Goal: Complete application form: Complete application form

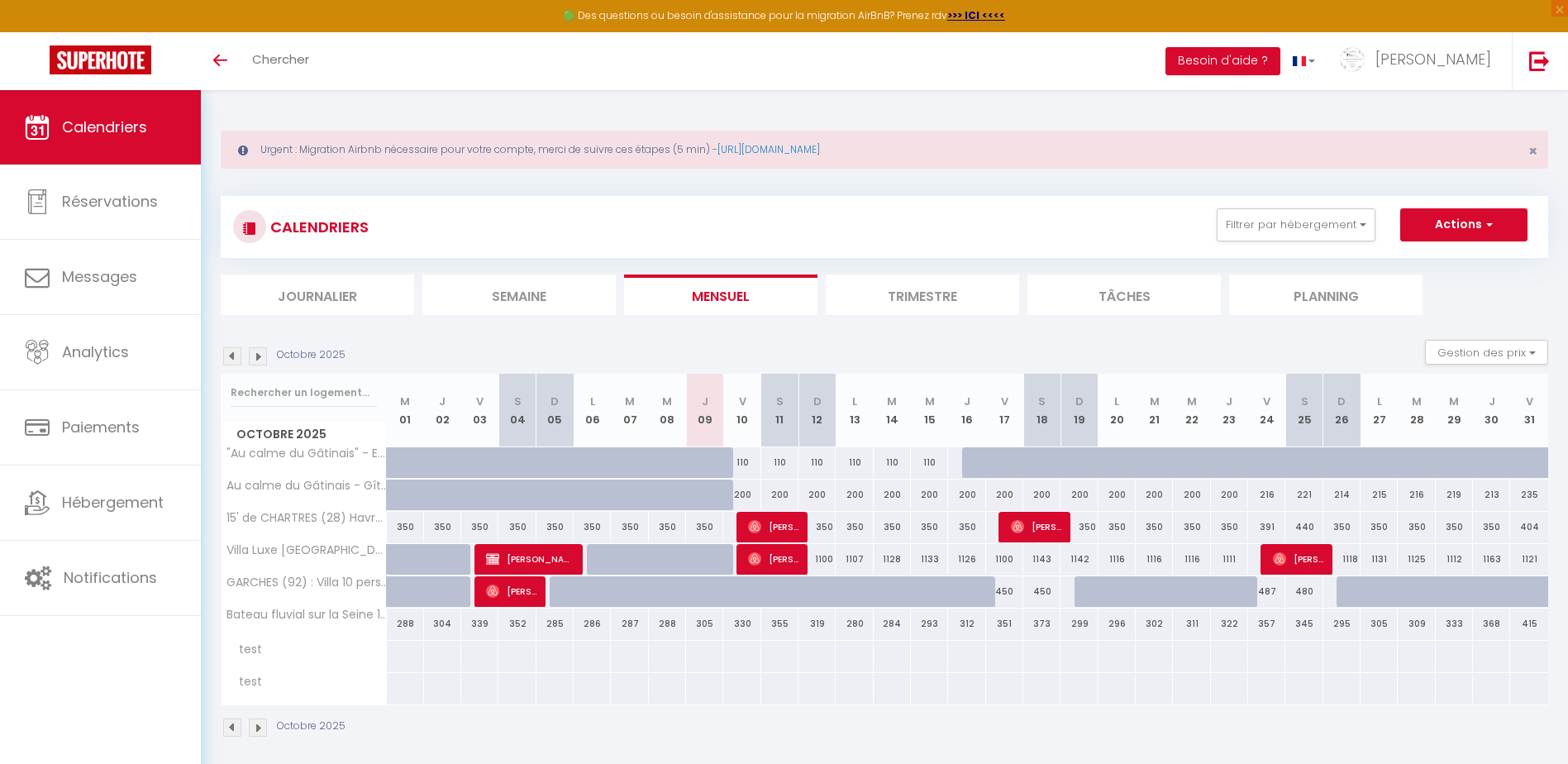
select select
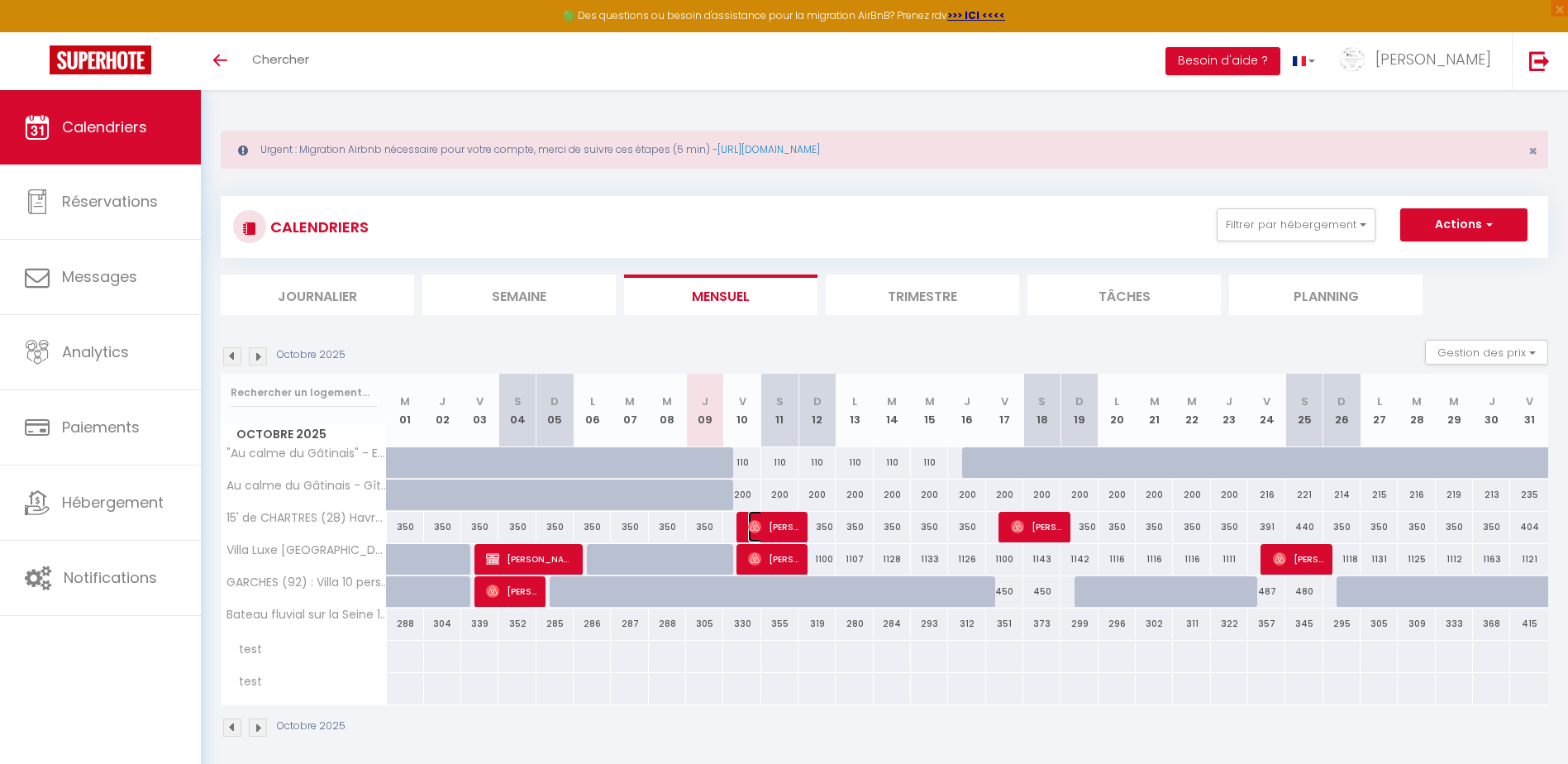
click at [770, 530] on span "[PERSON_NAME]" at bounding box center [773, 526] width 50 height 32
select select "OK"
select select "0"
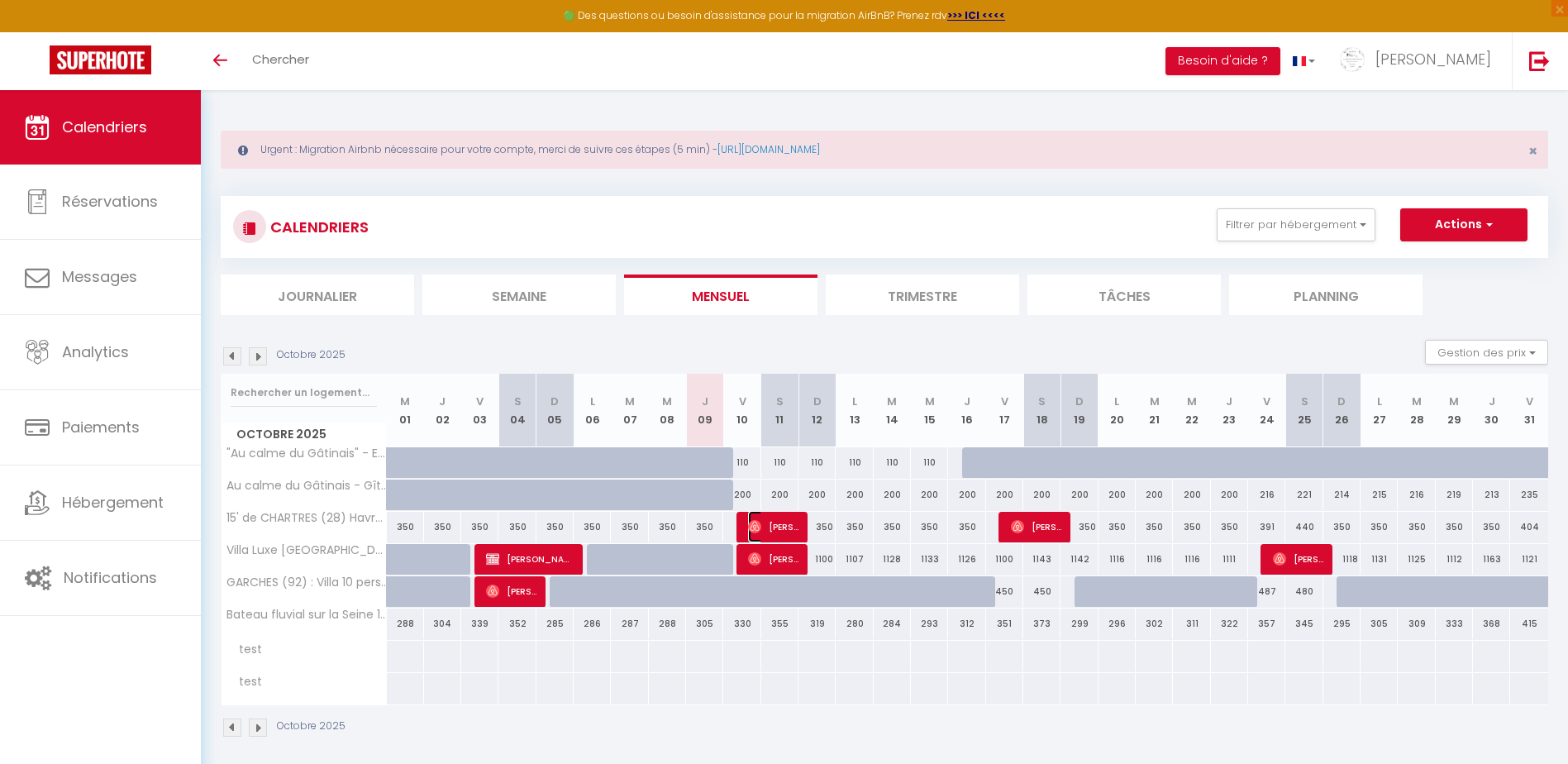
select select "1"
select select
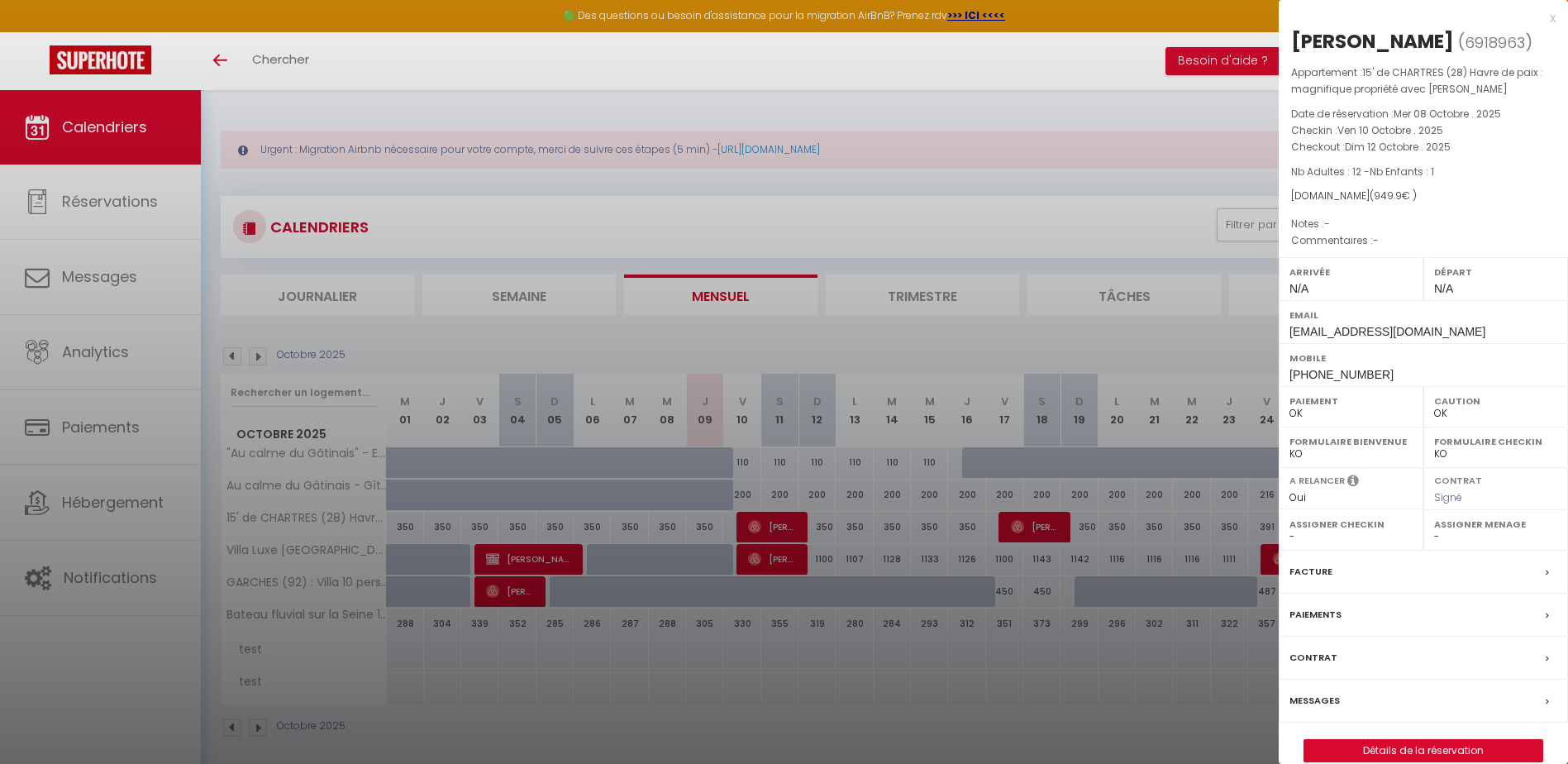
click at [1308, 651] on label "Contrat" at bounding box center [1313, 657] width 48 height 18
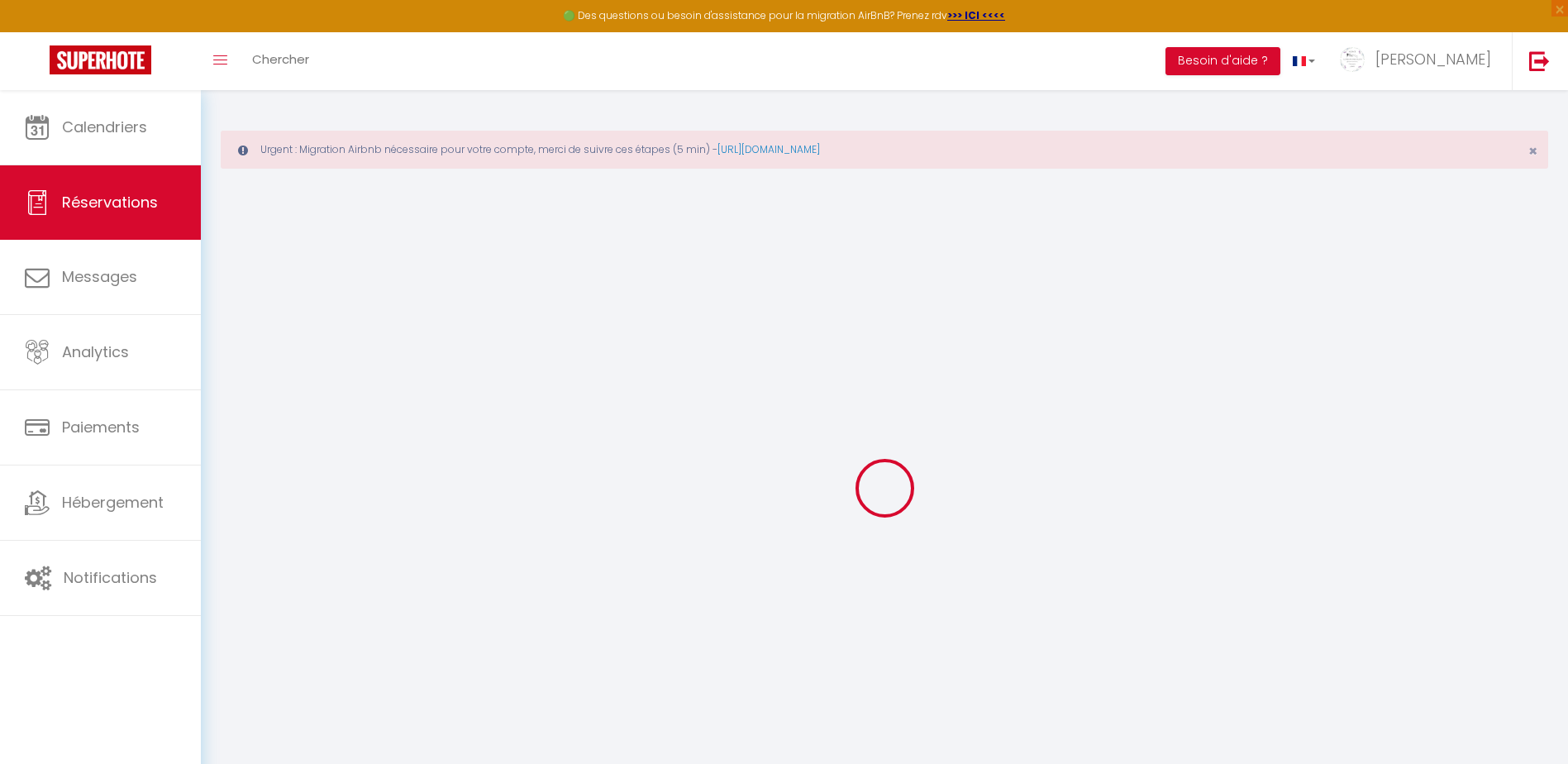
select select
checkbox input "false"
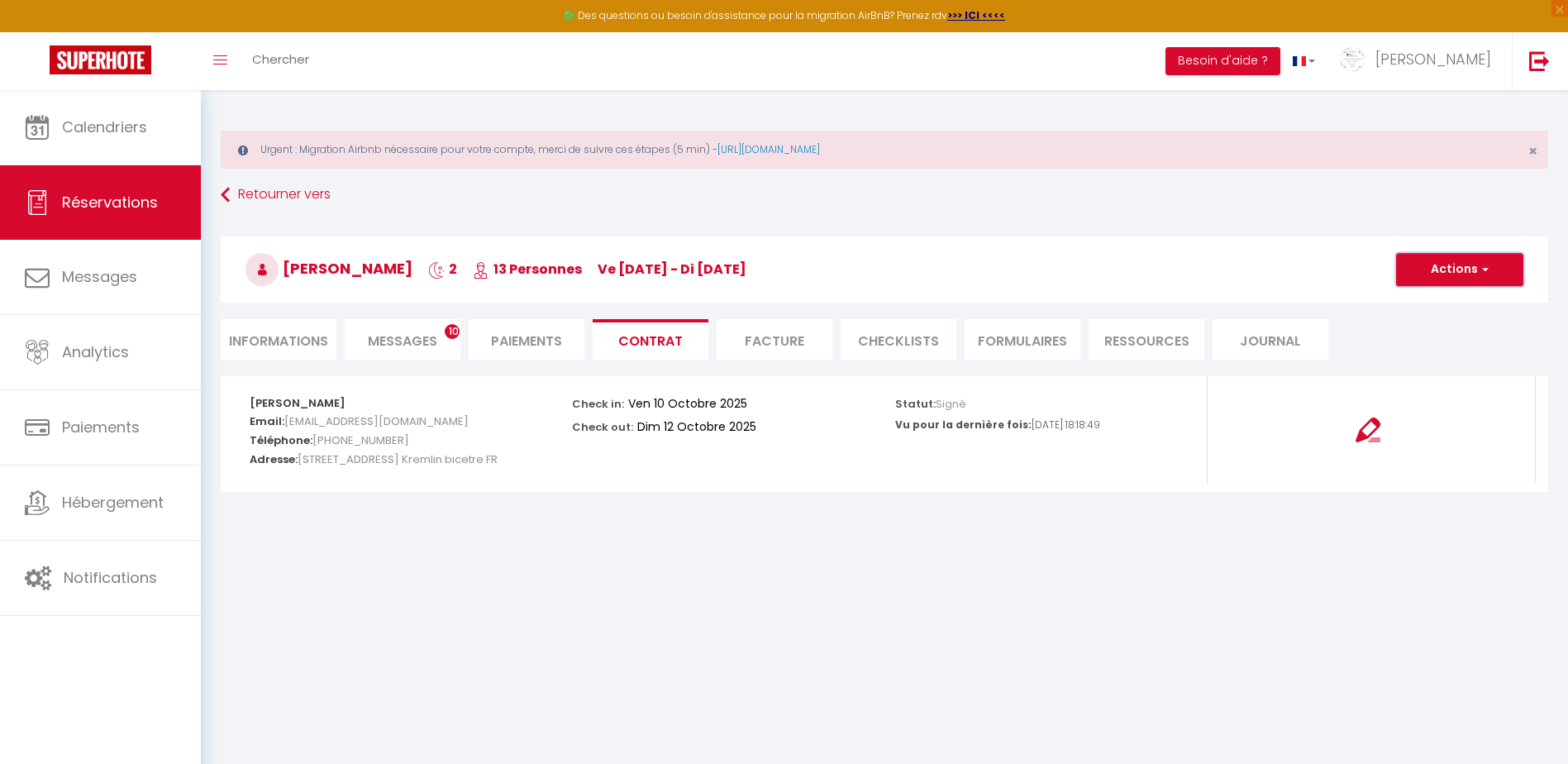
click at [1475, 282] on button "Actions" at bounding box center [1460, 268] width 127 height 33
click at [1471, 305] on link "Voir le contrat" at bounding box center [1447, 306] width 139 height 22
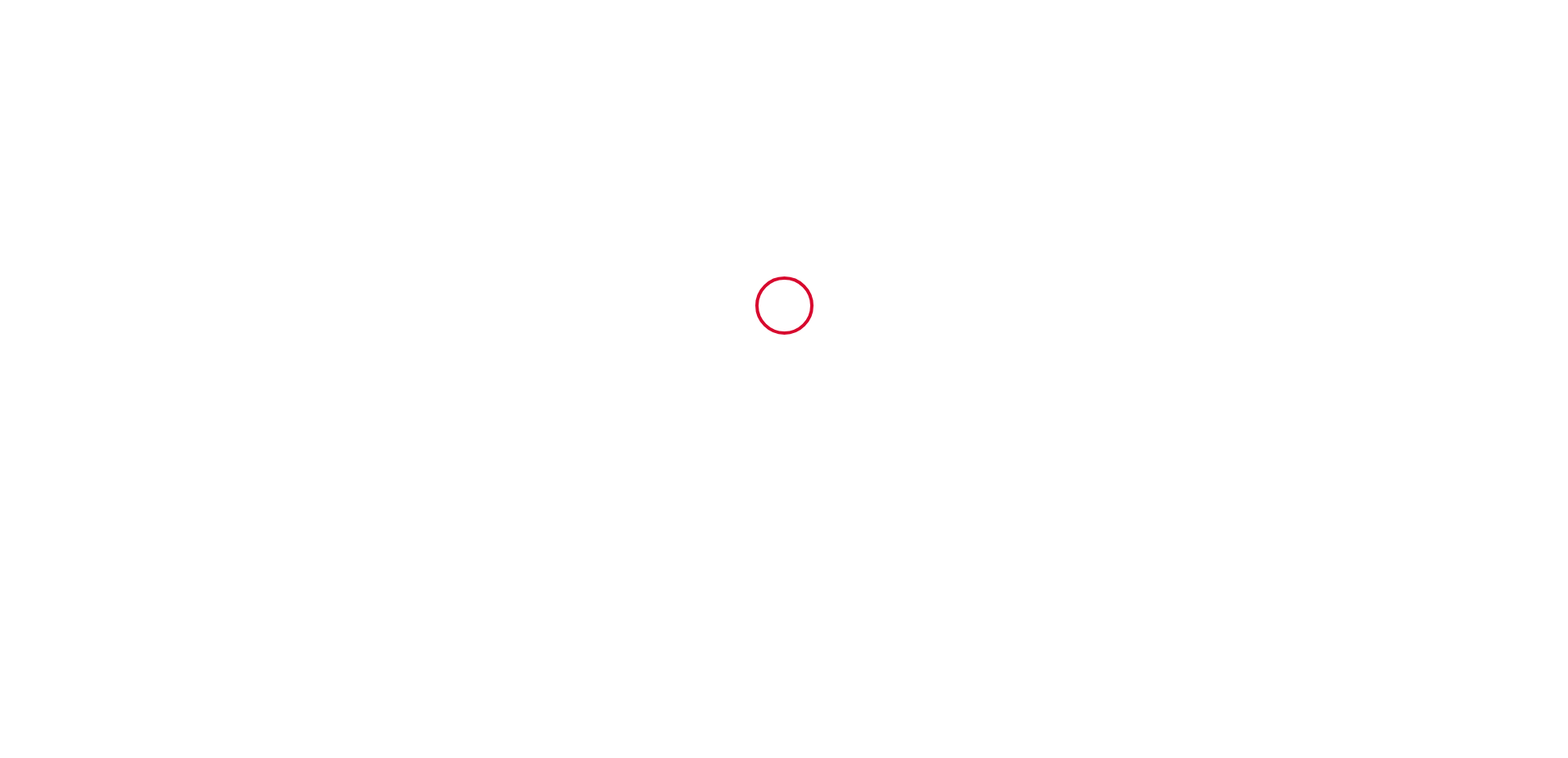
type input "6918963"
type input "15' de CHARTRES (28) Havre de paix : magnifique propriété avec [PERSON_NAME]"
type input "LEVESVILLE"
type input "28300"
type input "Bailleau-l'Évêque"
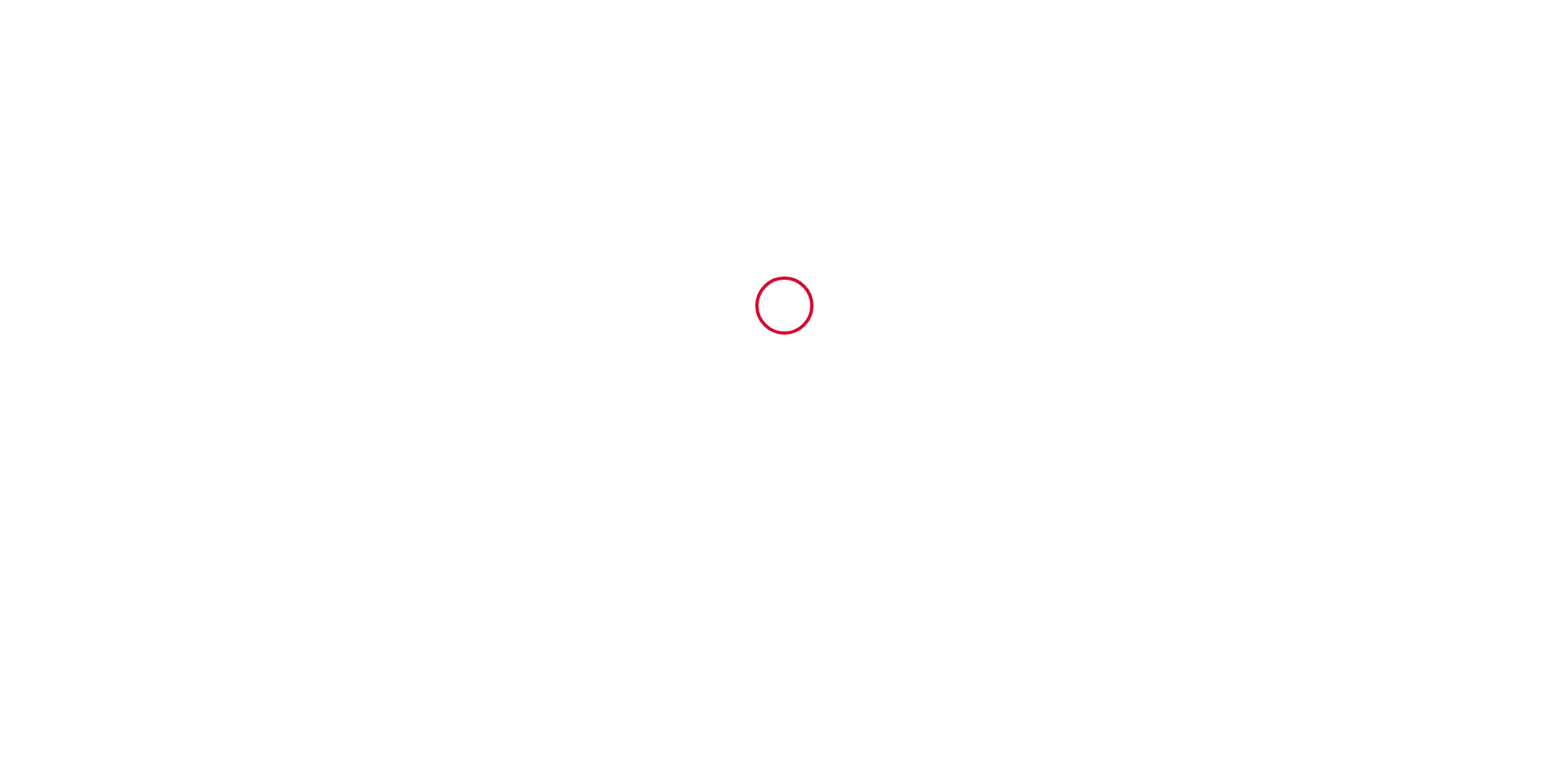
type input "[GEOGRAPHIC_DATA]"
type input "10 Fri October 2025"
type input "12 Sun October 2025"
type input "12"
type input "1"
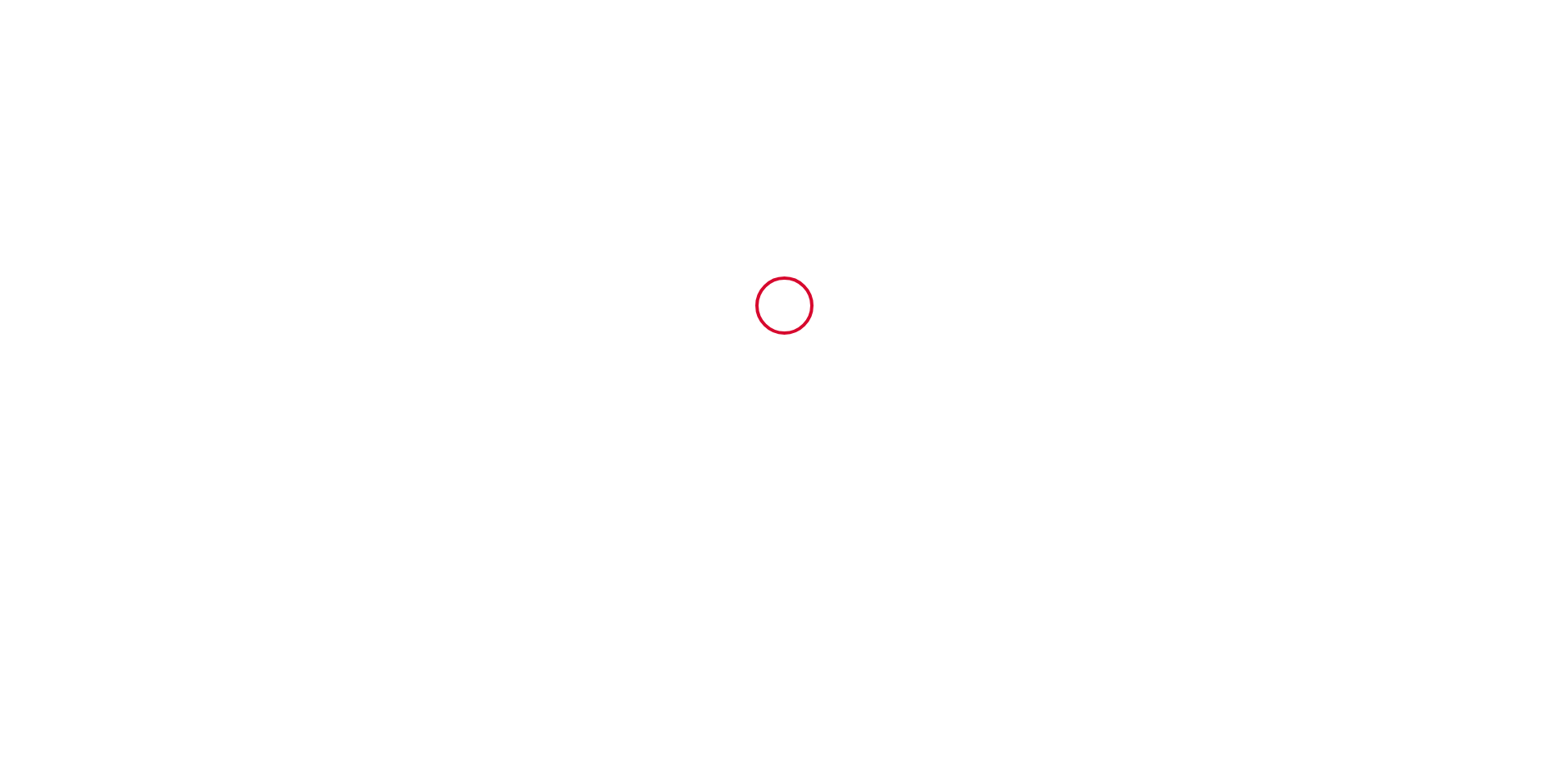
type input "1000"
type input "949.9"
type input "Beatrice"
type input "BOUQUEREL"
type input "1 avenue du château 28300 LEVESVILLE"
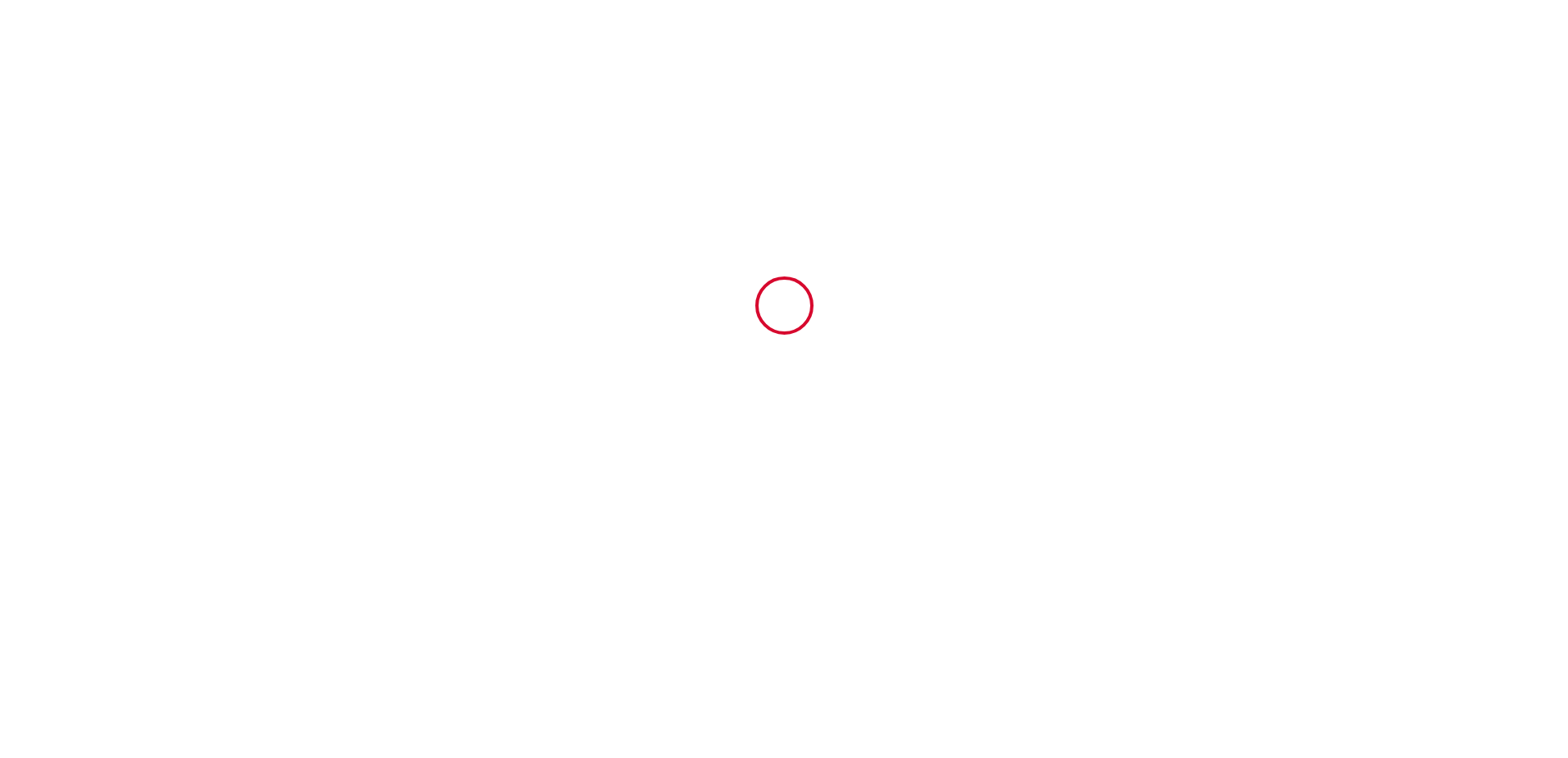
type input "28300"
type input "[GEOGRAPHIC_DATA]"
type input "[EMAIL_ADDRESS][DOMAIN_NAME]"
type input "[PERSON_NAME]"
type input "Bouraoui"
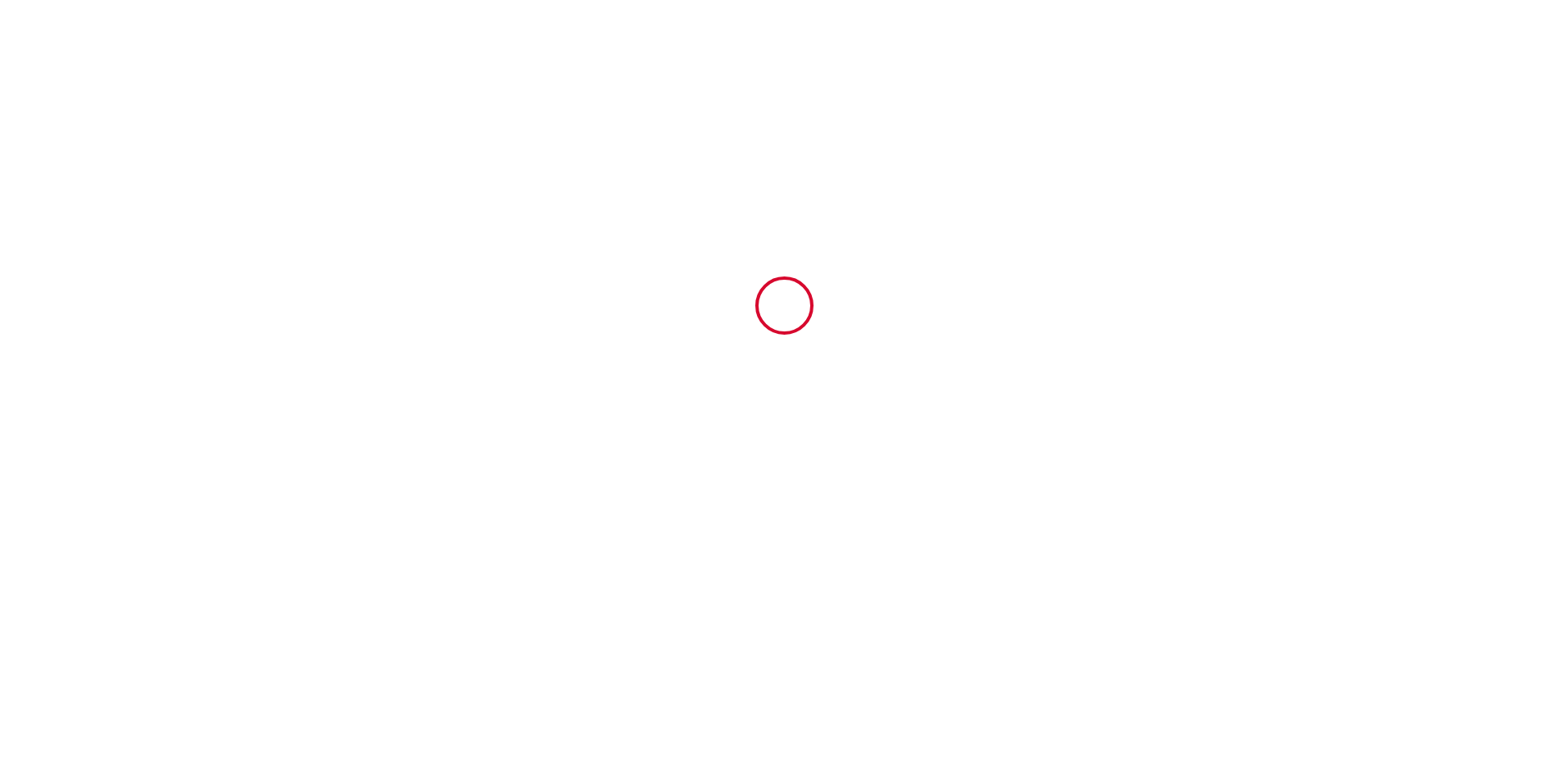
type input "[STREET_ADDRESS][PERSON_NAME]"
type input "94270"
type input "Kremlin bicetre"
type input "[EMAIL_ADDRESS][DOMAIN_NAME]"
type input "+33 6 38 72 65 70"
